Goal: Find specific page/section: Find specific page/section

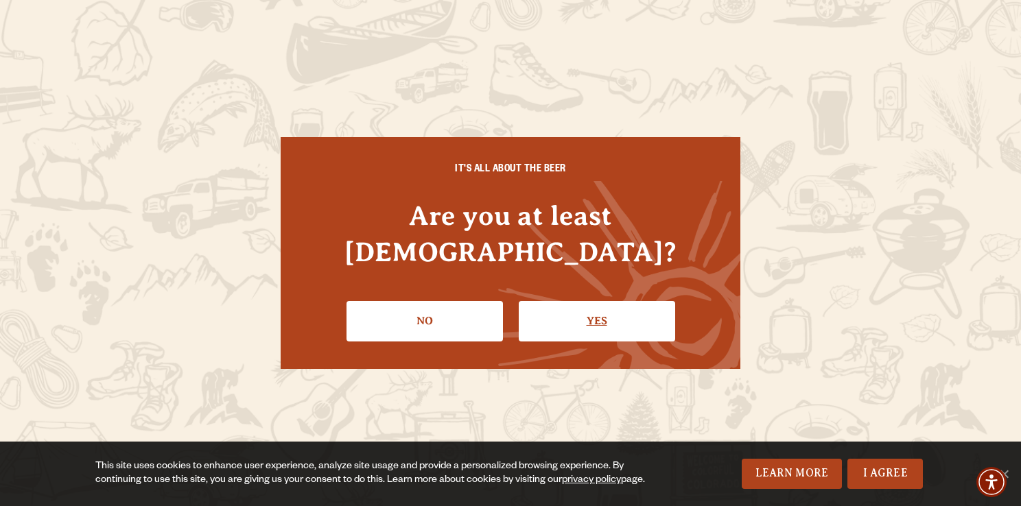
click at [608, 303] on link "Yes" at bounding box center [597, 321] width 156 height 40
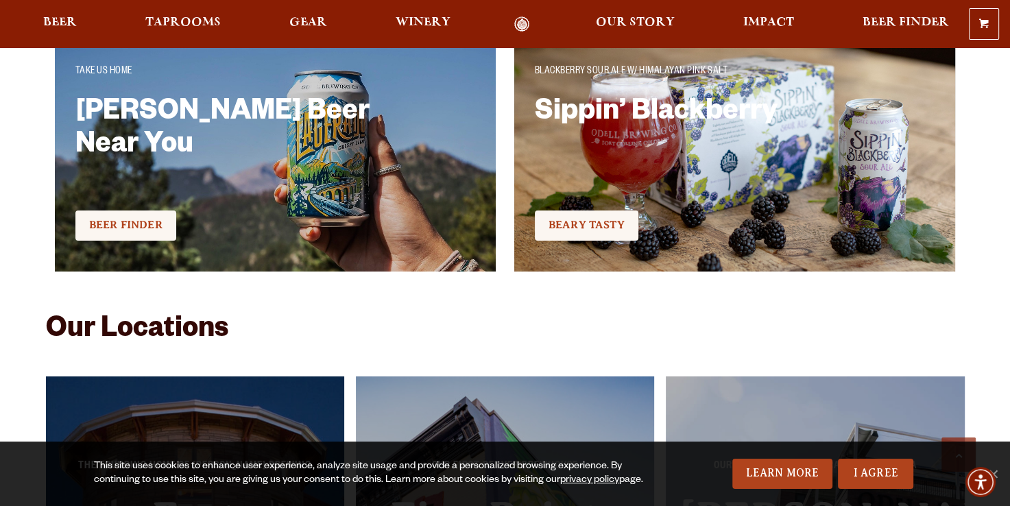
scroll to position [3100, 0]
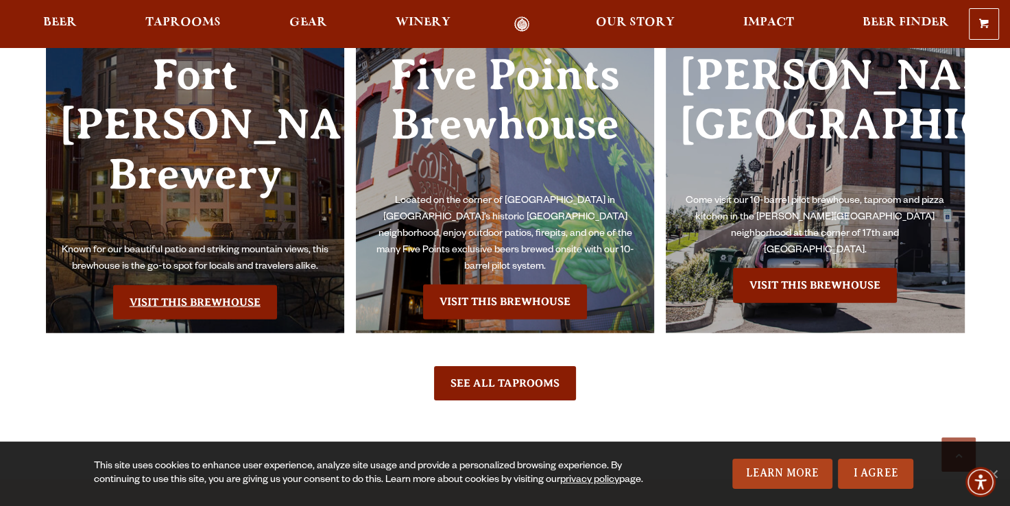
click at [186, 285] on link "Visit this Brewhouse" at bounding box center [195, 302] width 164 height 34
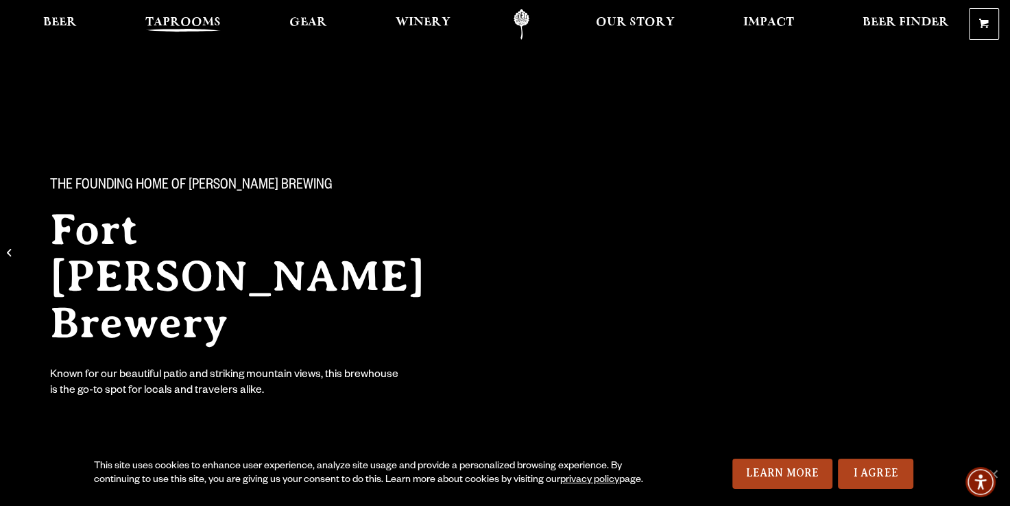
click at [202, 21] on span "Taprooms" at bounding box center [182, 22] width 75 height 11
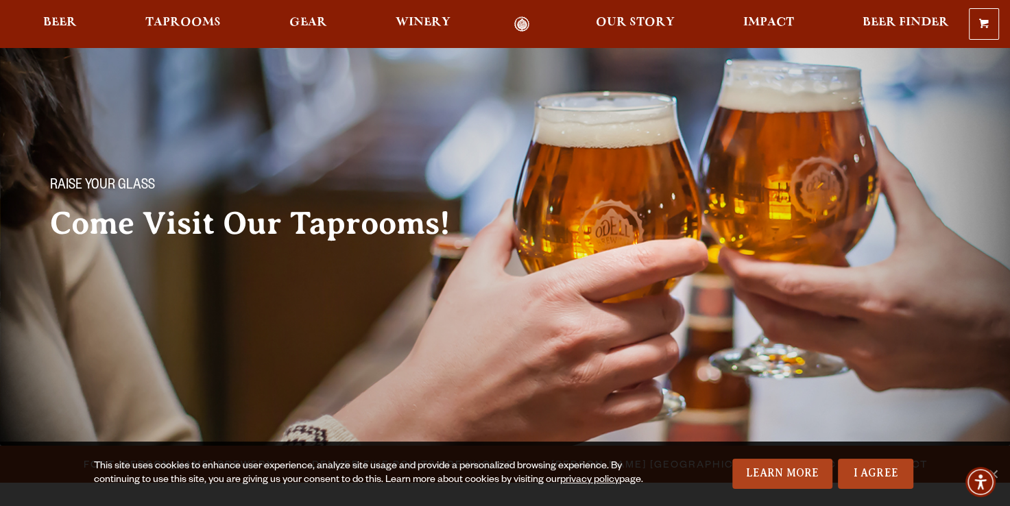
scroll to position [442, 0]
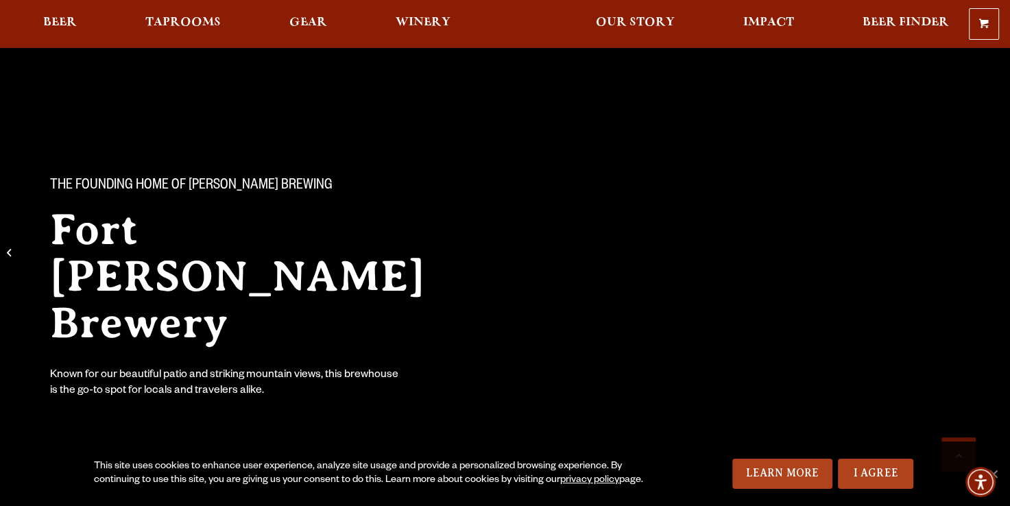
scroll to position [442, 0]
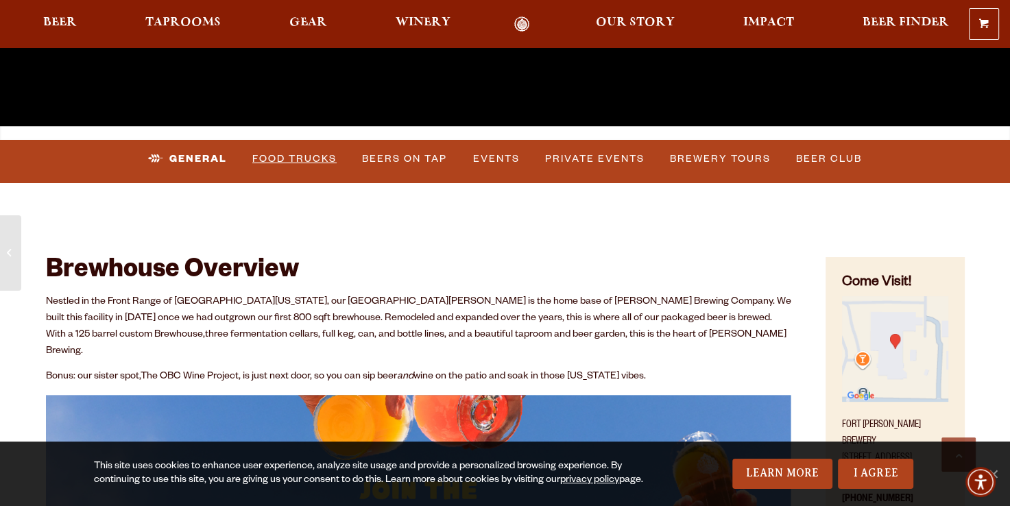
click at [318, 160] on link "Food Trucks" at bounding box center [294, 159] width 95 height 32
click at [291, 154] on link "Food Trucks" at bounding box center [284, 159] width 120 height 32
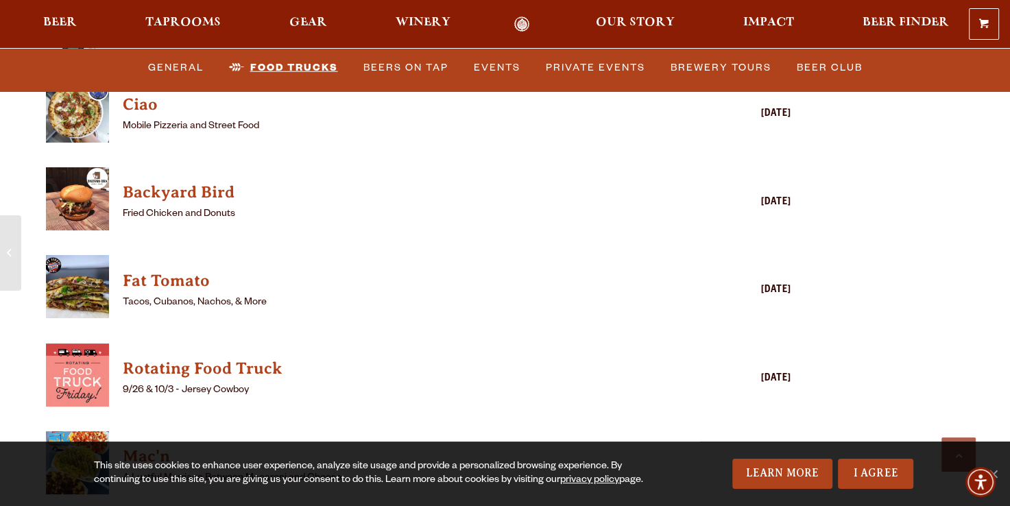
scroll to position [3985, 0]
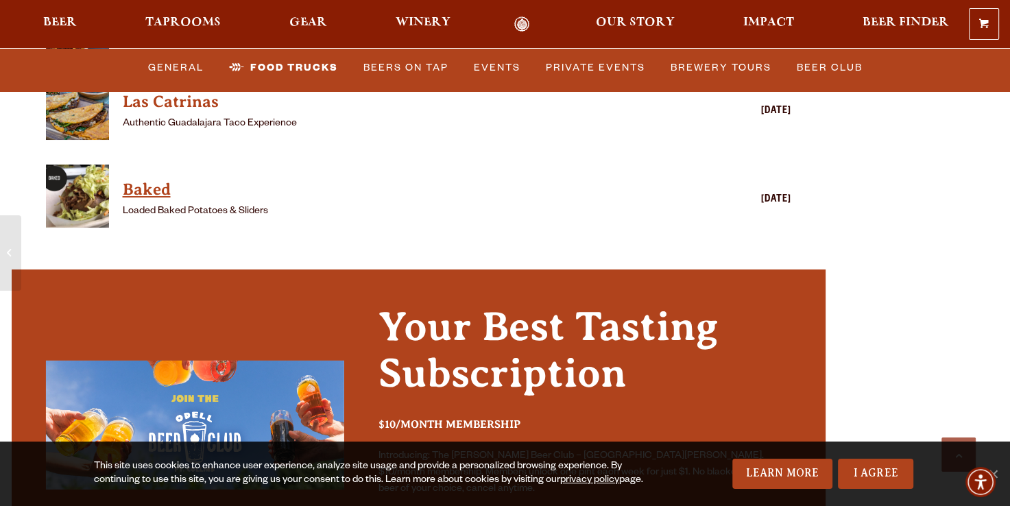
click at [154, 179] on h4 "Baked" at bounding box center [399, 190] width 553 height 22
